Goal: Complete application form: Complete application form

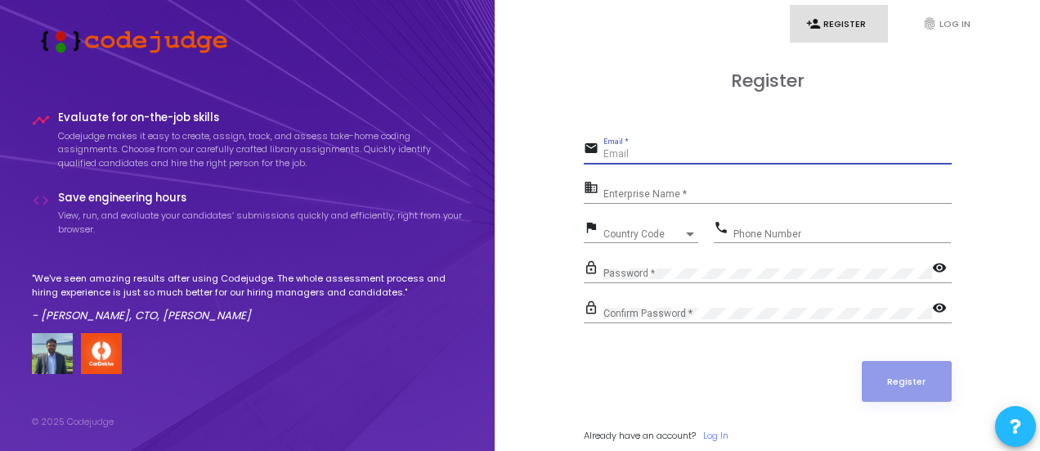
click at [620, 150] on input "Email *" at bounding box center [777, 154] width 348 height 11
type input "[EMAIL_ADDRESS][DOMAIN_NAME]"
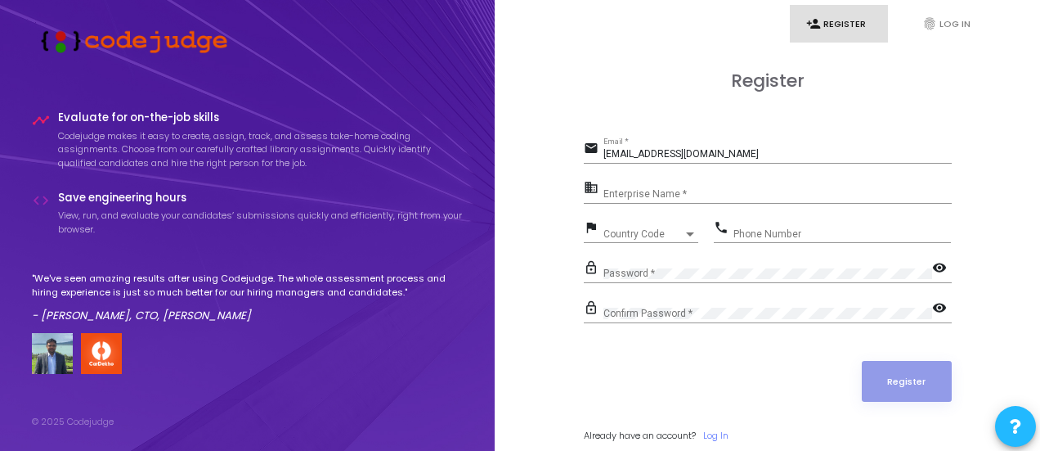
click at [648, 185] on div "Enterprise Name *" at bounding box center [777, 189] width 348 height 25
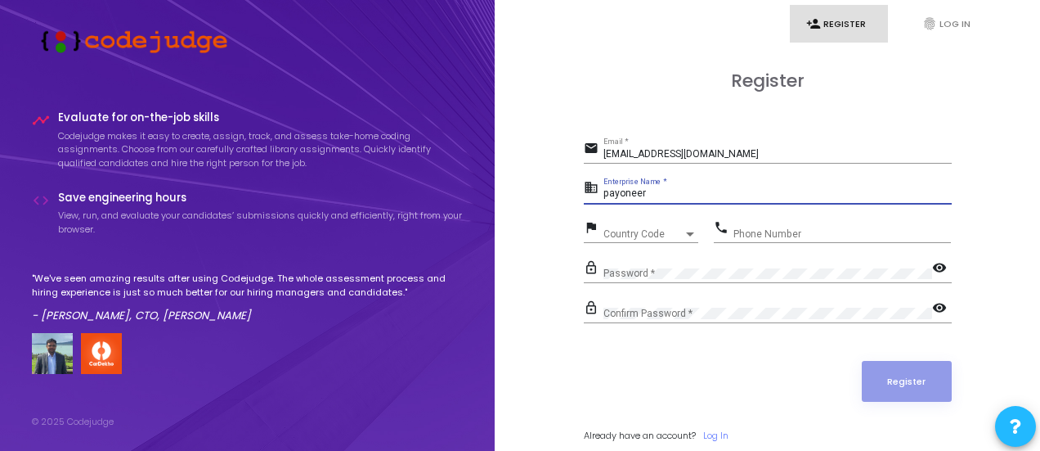
type input "payoneer"
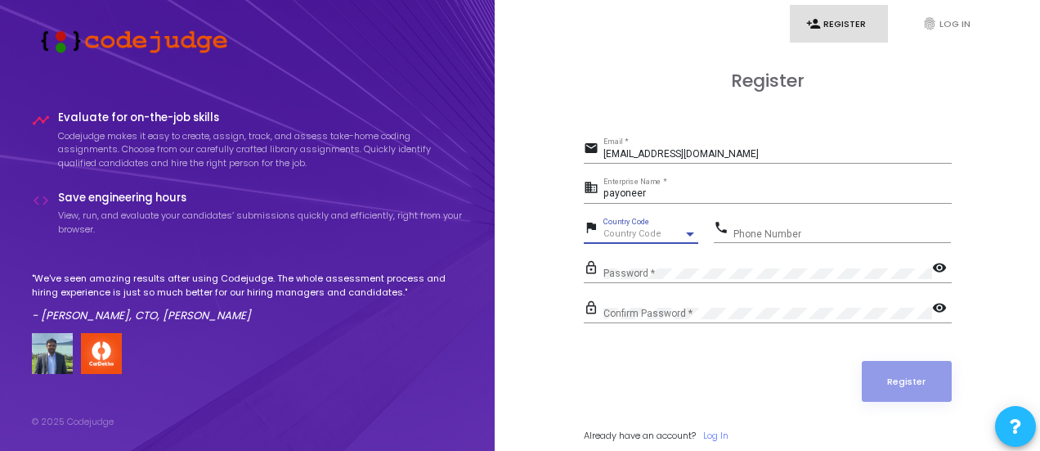
click at [619, 233] on span "Country Code" at bounding box center [632, 233] width 58 height 11
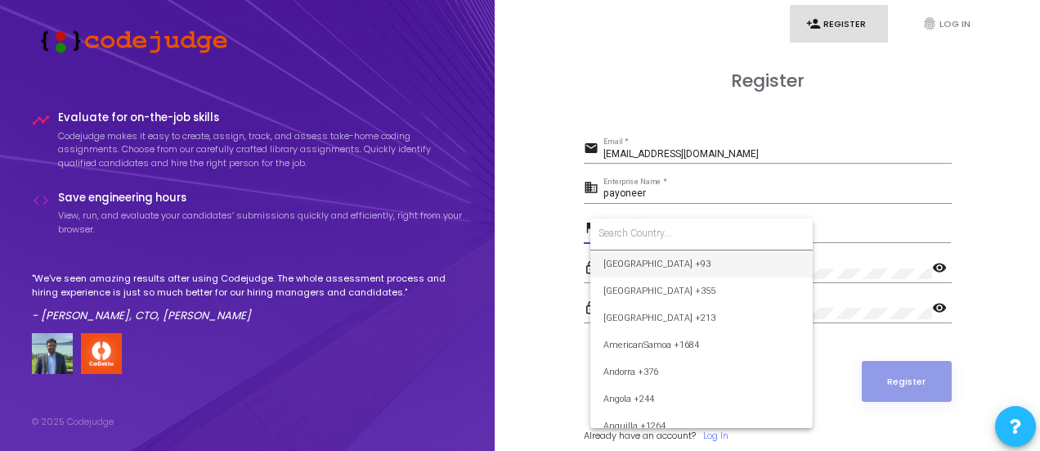
type input "+"
type input "9"
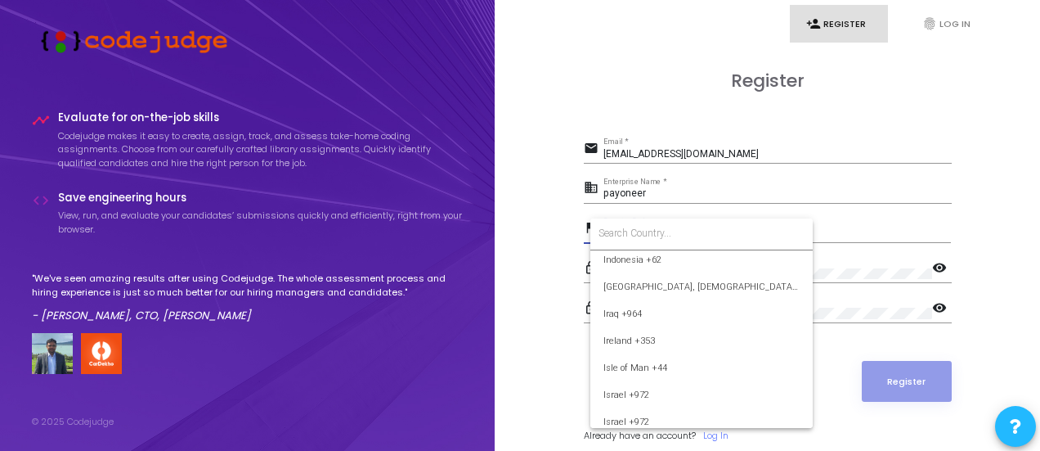
scroll to position [2568, 0]
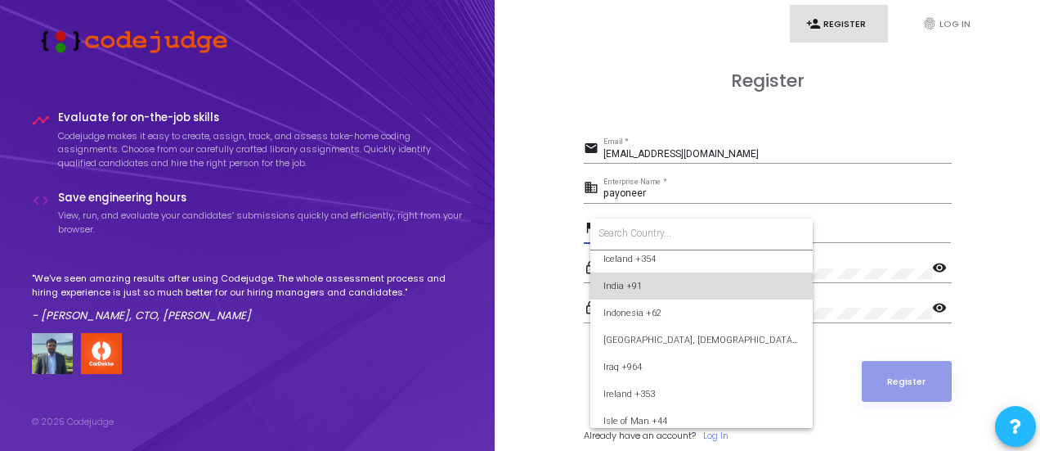
click at [716, 280] on span "India +91" at bounding box center [701, 285] width 196 height 27
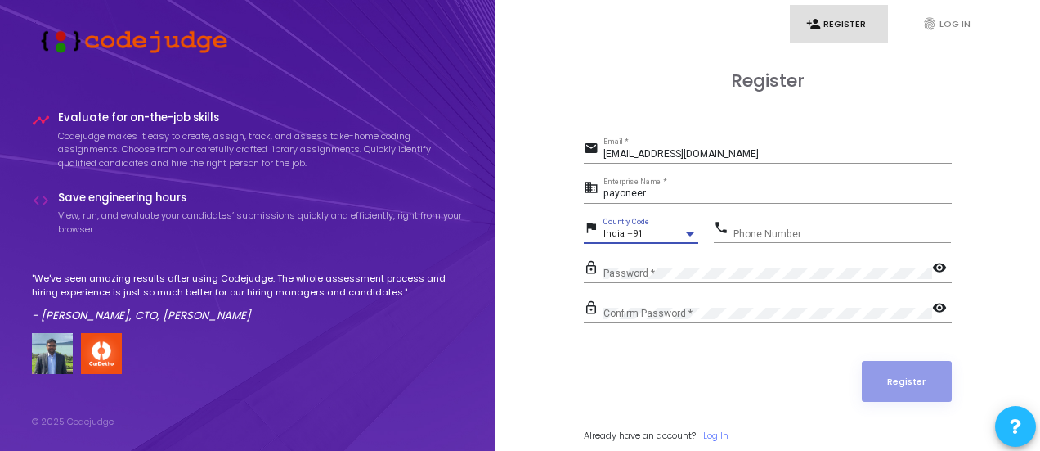
click at [780, 228] on input "Phone Number" at bounding box center [841, 233] width 217 height 11
type input "9250811152"
click at [688, 264] on div "Password *" at bounding box center [767, 270] width 329 height 25
click at [937, 262] on mat-icon "visibility" at bounding box center [942, 269] width 20 height 20
click at [711, 297] on div "Confirm Password *" at bounding box center [767, 309] width 329 height 25
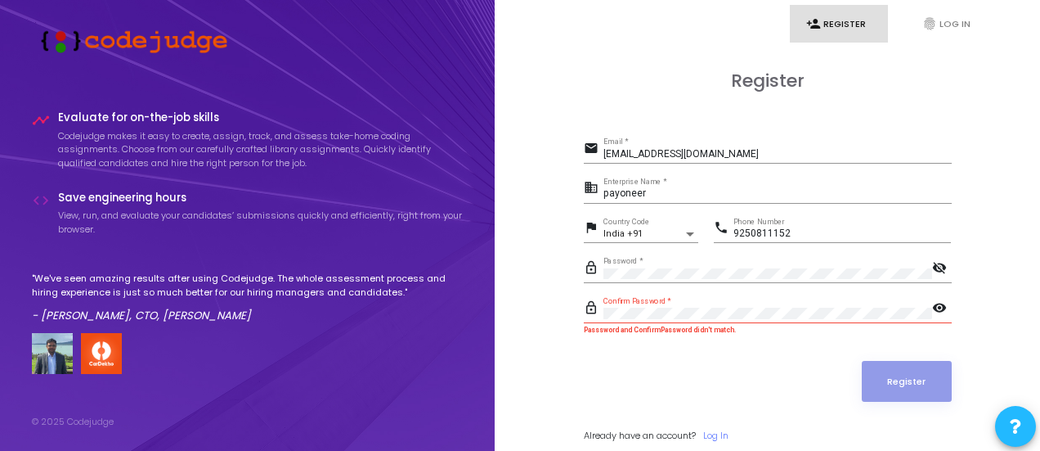
click at [936, 299] on mat-icon "visibility" at bounding box center [942, 309] width 20 height 20
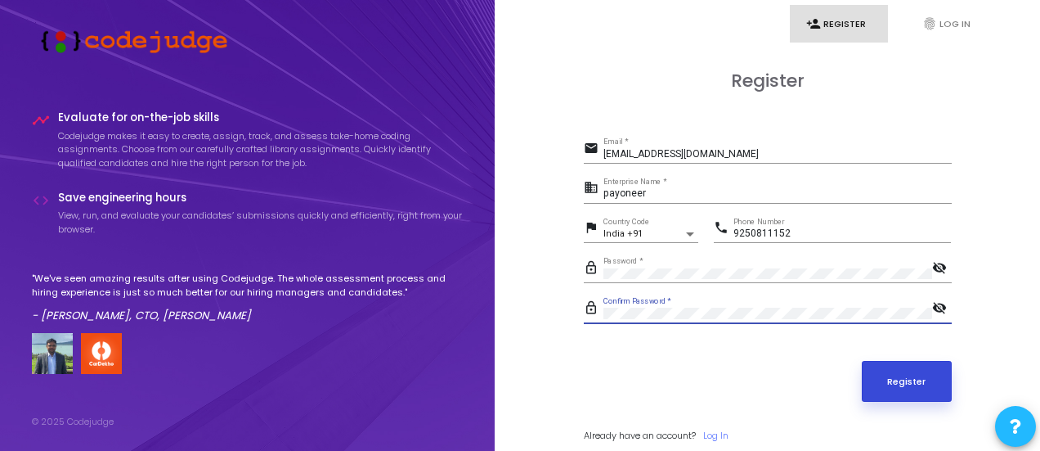
click at [885, 388] on button "Register" at bounding box center [907, 381] width 90 height 41
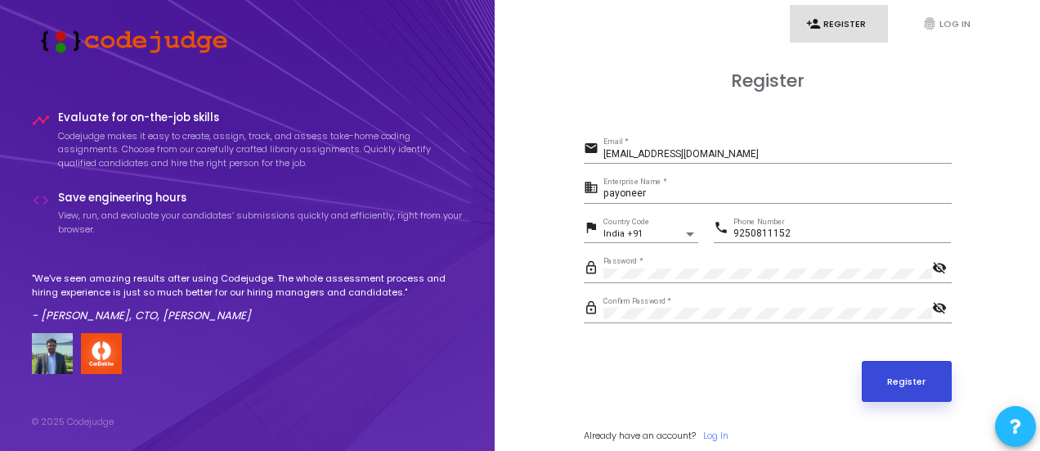
click at [903, 390] on button "Register" at bounding box center [907, 381] width 90 height 41
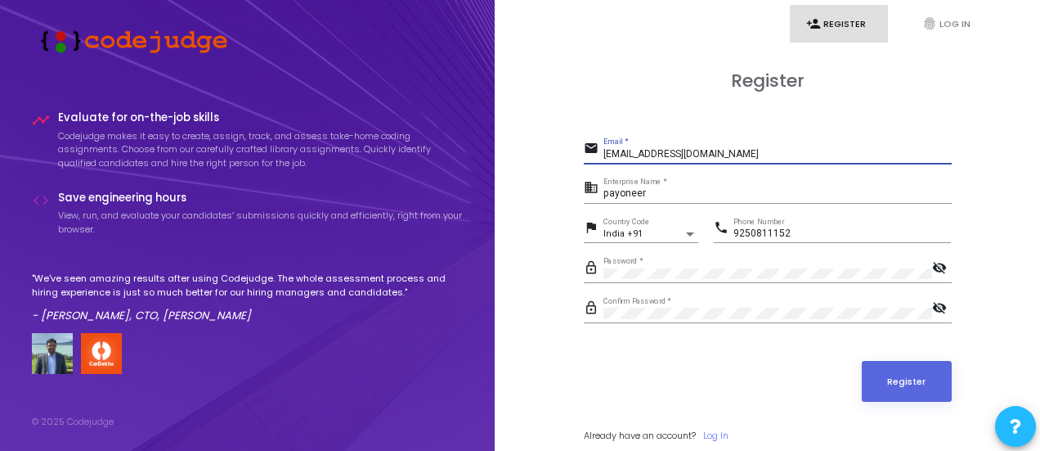
click at [749, 150] on input "[EMAIL_ADDRESS][DOMAIN_NAME]" at bounding box center [777, 154] width 348 height 11
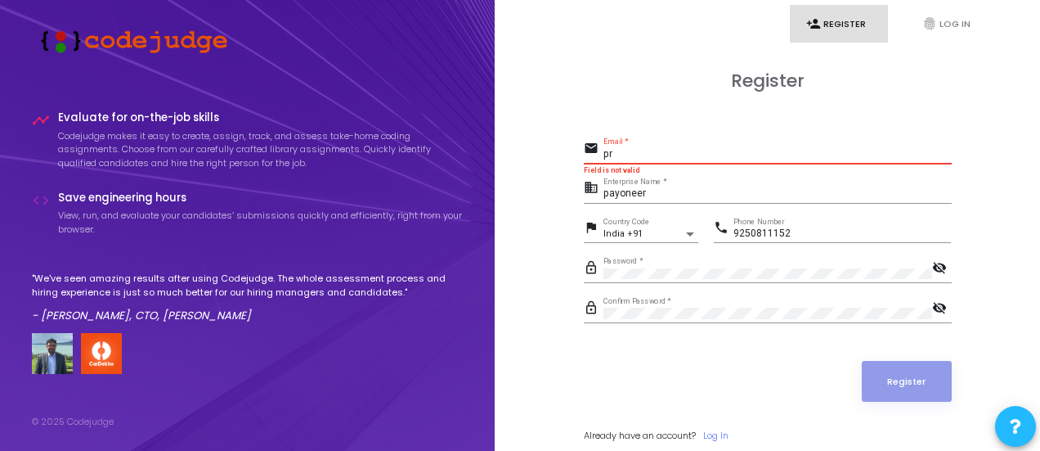
type input "p"
paste input "[EMAIL_ADDRESS][DOMAIN_NAME]"
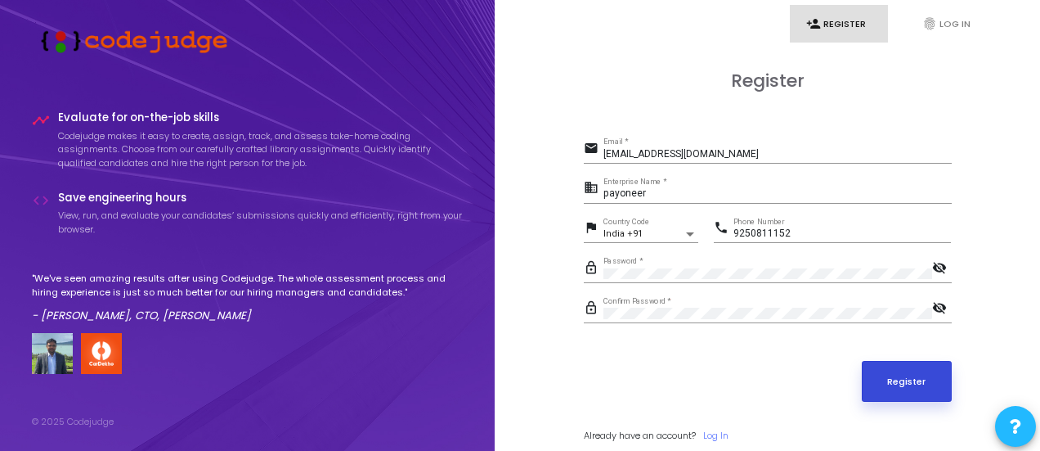
click at [899, 395] on button "Register" at bounding box center [907, 381] width 90 height 41
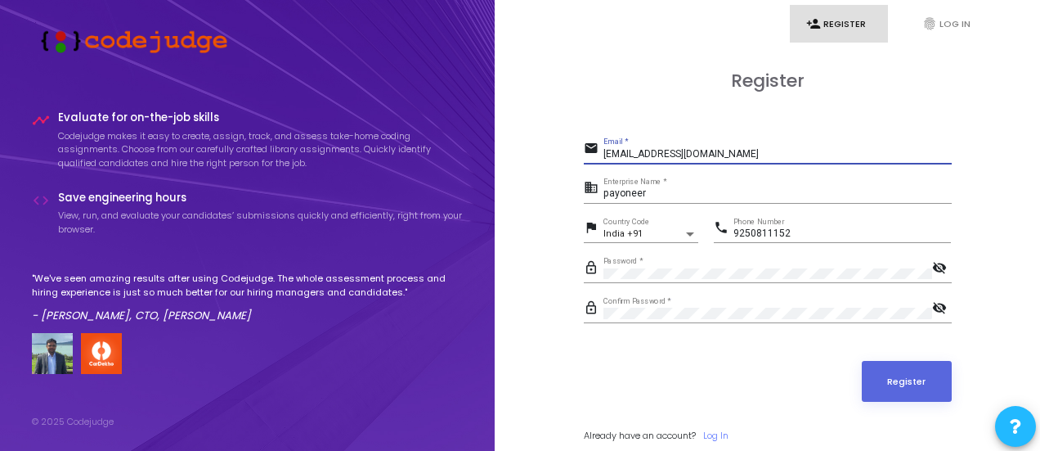
click at [754, 155] on input "[EMAIL_ADDRESS][DOMAIN_NAME]" at bounding box center [777, 154] width 348 height 11
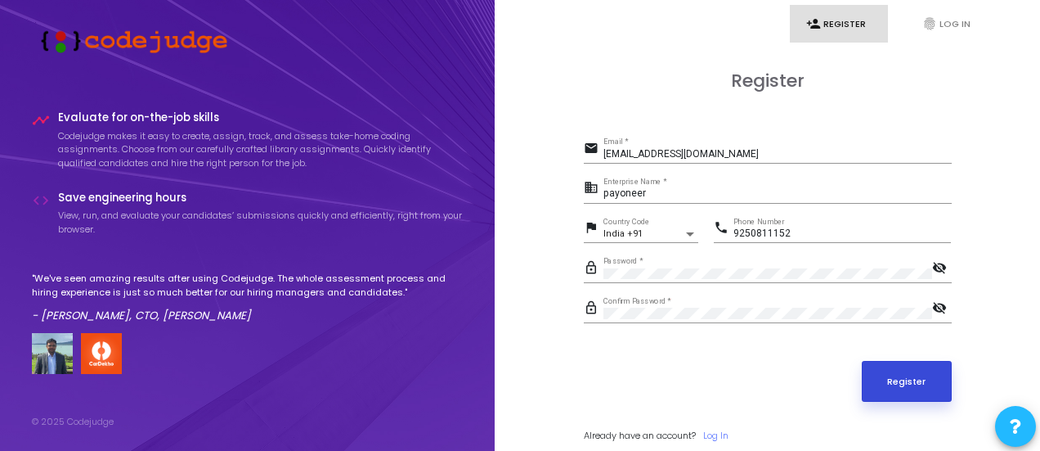
click at [898, 380] on button "Register" at bounding box center [907, 381] width 90 height 41
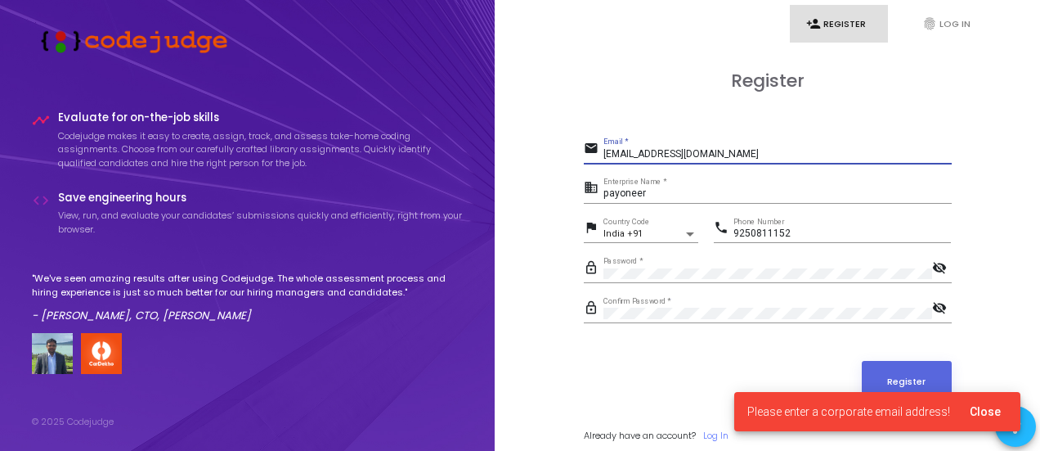
click at [753, 154] on input "[EMAIL_ADDRESS][DOMAIN_NAME]" at bounding box center [777, 154] width 348 height 11
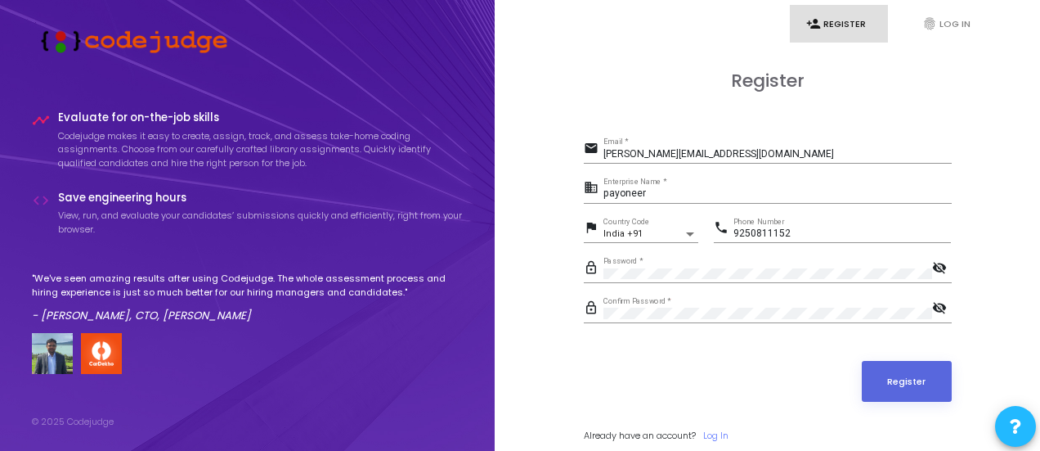
click at [899, 356] on form "email [PERSON_NAME][EMAIL_ADDRESS][DOMAIN_NAME] Email * business payoneer Enter…" at bounding box center [768, 289] width 368 height 305
click at [900, 364] on button "Register" at bounding box center [907, 381] width 90 height 41
click at [836, 149] on input "[PERSON_NAME][EMAIL_ADDRESS][DOMAIN_NAME]" at bounding box center [777, 154] width 348 height 11
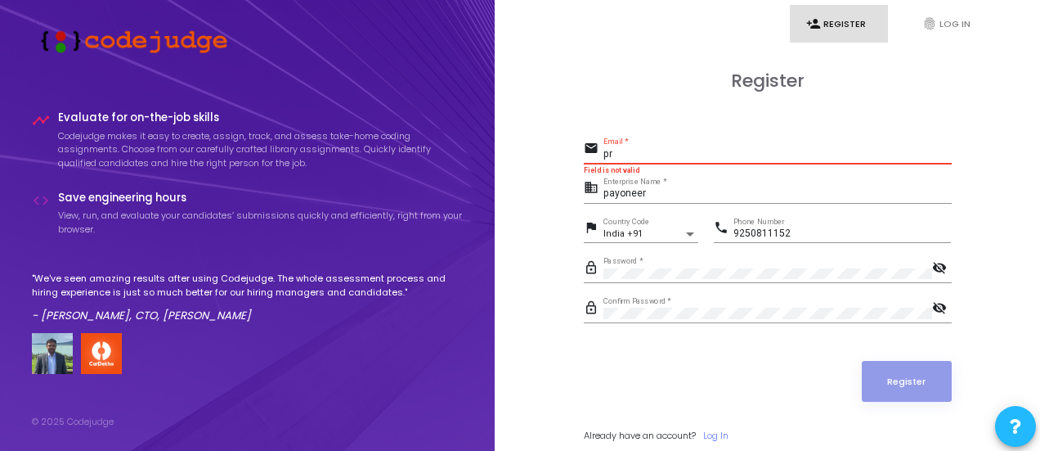
type input "p"
